Goal: Transaction & Acquisition: Purchase product/service

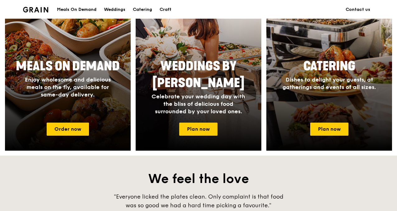
scroll to position [249, 0]
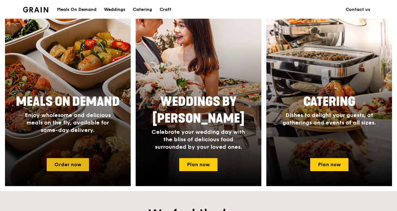
click at [76, 167] on link "Order now" at bounding box center [68, 164] width 42 height 13
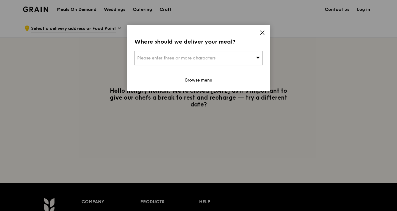
click at [242, 55] on div "Please enter three or more characters" at bounding box center [199, 58] width 128 height 14
click at [307, 57] on div "Grain logo Meals On Demand Weddings Catering Craft Contact us Log in .cls-1 { f…" at bounding box center [198, 183] width 397 height 367
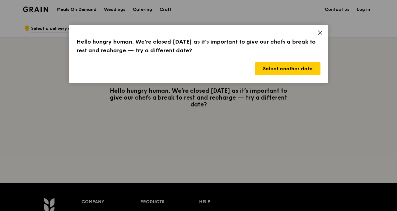
click at [315, 32] on div "Hello hungry human. We’re closed [DATE] as it’s important to give our chefs a b…" at bounding box center [198, 54] width 259 height 58
click at [321, 32] on icon at bounding box center [321, 33] width 4 height 4
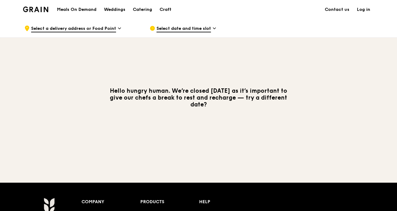
click at [108, 31] on span "Select a delivery address or Food Point" at bounding box center [73, 29] width 85 height 7
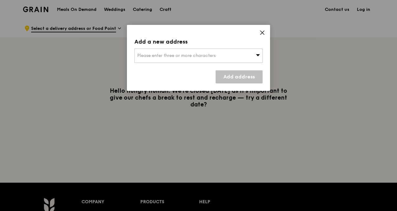
click at [241, 60] on div "Please enter three or more characters" at bounding box center [199, 56] width 128 height 14
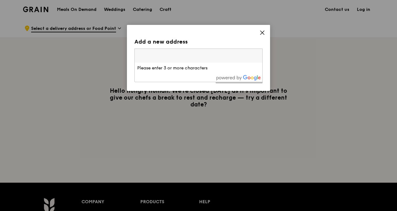
paste input "828616"
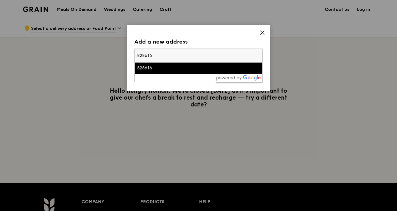
type input "828616"
click at [161, 64] on li "828616" at bounding box center [199, 68] width 128 height 11
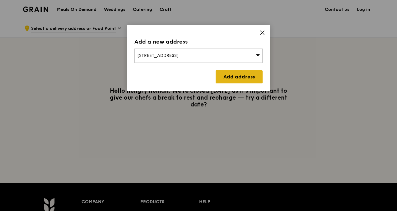
click at [256, 74] on link "Add address" at bounding box center [239, 76] width 47 height 13
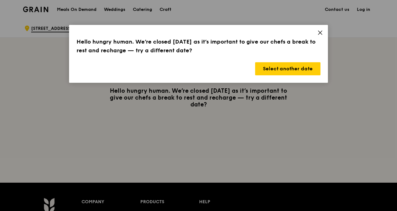
click at [321, 30] on icon at bounding box center [321, 33] width 6 height 6
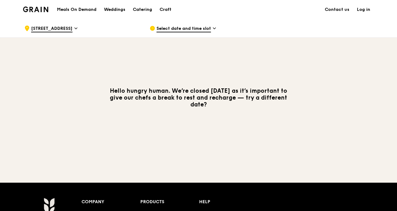
click at [192, 29] on span "Select date and time slot" at bounding box center [184, 29] width 55 height 7
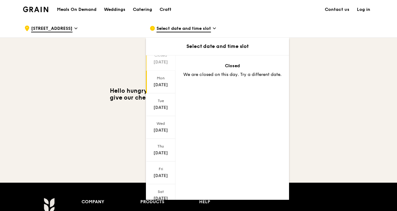
scroll to position [46, 0]
click at [159, 190] on icon at bounding box center [161, 192] width 4 height 5
click at [160, 190] on icon at bounding box center [161, 192] width 4 height 5
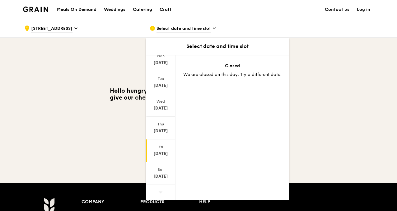
click at [163, 151] on div "[DATE]" at bounding box center [161, 154] width 28 height 6
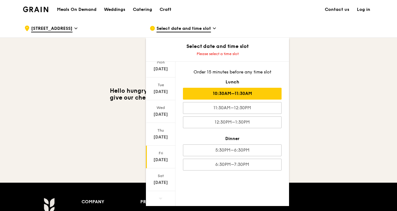
click at [231, 94] on div "10:30AM–11:30AM" at bounding box center [232, 94] width 99 height 12
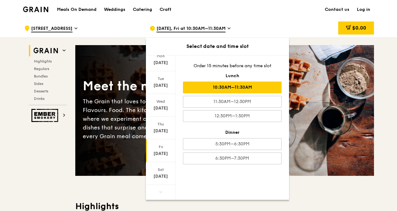
click at [111, 81] on div "Meet the new Grain" at bounding box center [154, 86] width 142 height 17
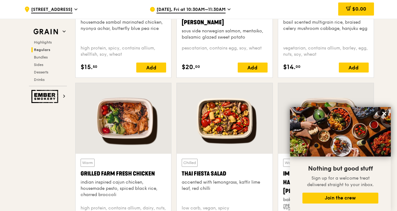
scroll to position [654, 0]
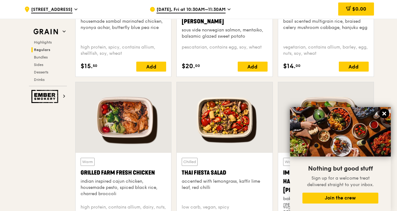
click at [384, 115] on icon at bounding box center [385, 114] width 6 height 6
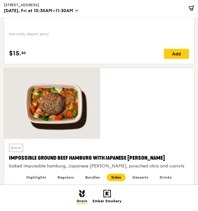
scroll to position [1862, 0]
